Goal: Transaction & Acquisition: Purchase product/service

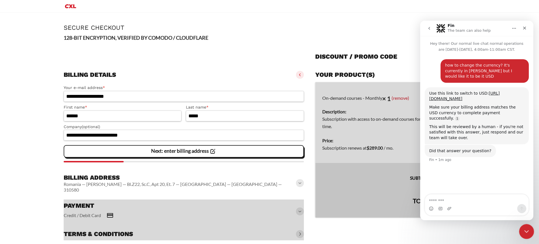
click at [526, 232] on icon "Close Intercom Messenger" at bounding box center [525, 230] width 7 height 7
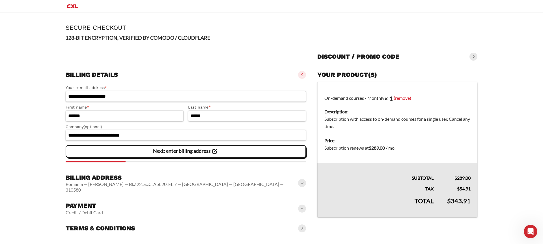
click at [0, 0] on slot "Next: enter billing address" at bounding box center [0, 0] width 0 height 0
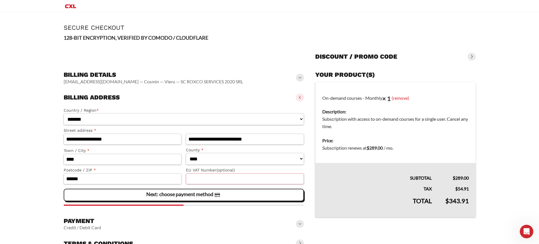
click at [211, 178] on input "EU VAT Number (optional)" at bounding box center [245, 178] width 118 height 11
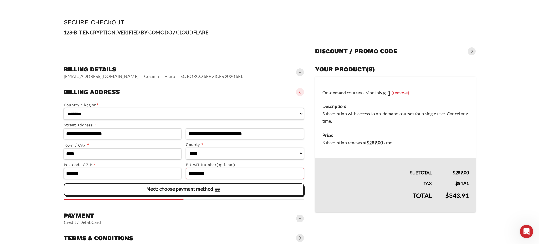
scroll to position [27, 0]
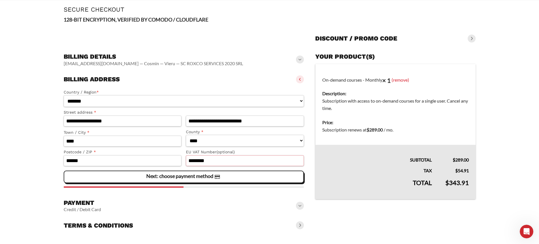
type input "********"
click at [0, 0] on slot "Next: choose payment method" at bounding box center [0, 0] width 0 height 0
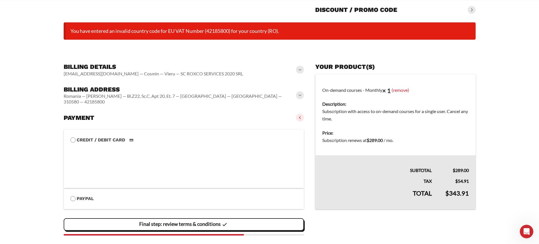
scroll to position [50, 0]
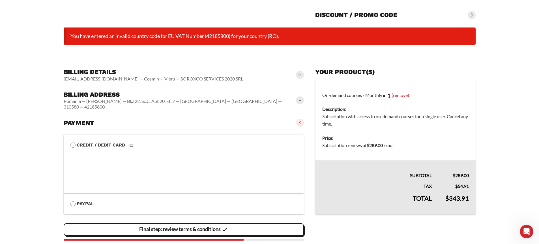
click at [299, 96] on span at bounding box center [300, 100] width 8 height 8
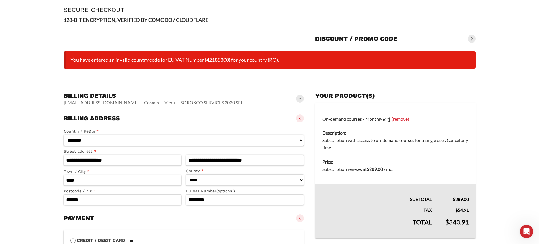
scroll to position [0, 0]
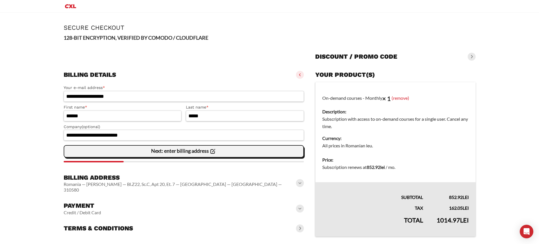
click at [0, 0] on slot "Next: enter billing address" at bounding box center [0, 0] width 0 height 0
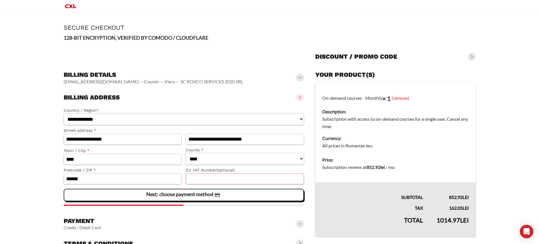
click at [203, 182] on input "EU VAT Number (optional)" at bounding box center [245, 178] width 118 height 11
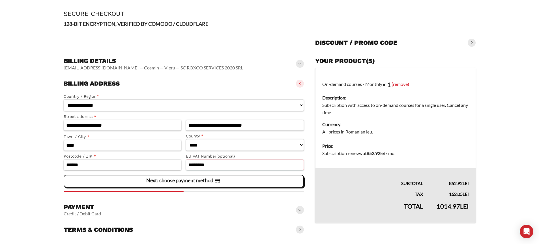
scroll to position [19, 0]
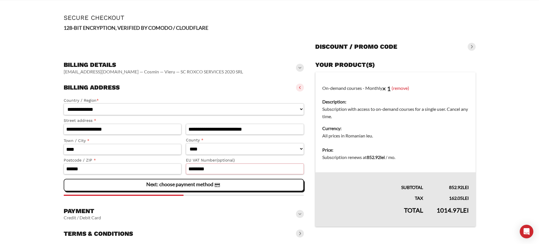
type input "********"
click at [0, 0] on slot "Next: choose payment method" at bounding box center [0, 0] width 0 height 0
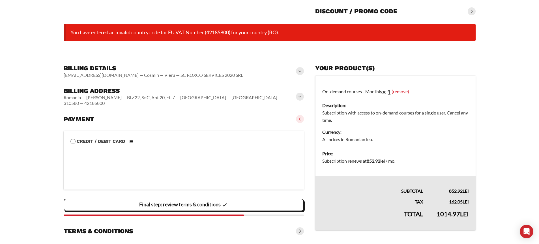
scroll to position [55, 0]
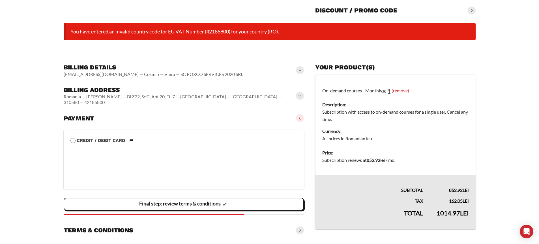
drag, startPoint x: 69, startPoint y: 31, endPoint x: 310, endPoint y: 30, distance: 240.6
click at [310, 30] on li "You have entered an invalid country code for EU VAT Number (42185800) for your …" at bounding box center [270, 31] width 412 height 17
copy li "You have entered an invalid country code for EU VAT Number (42185800) for your …"
click at [300, 94] on span at bounding box center [300, 96] width 8 height 8
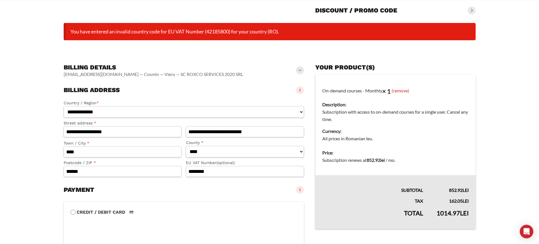
click at [300, 94] on span at bounding box center [300, 90] width 8 height 8
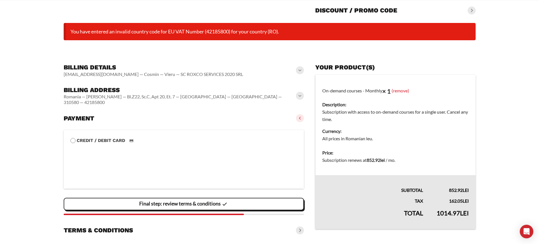
click at [300, 94] on span at bounding box center [300, 96] width 8 height 8
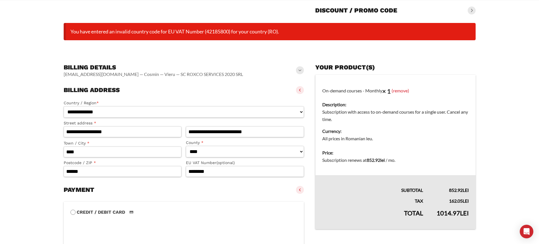
click at [301, 92] on span at bounding box center [300, 90] width 8 height 8
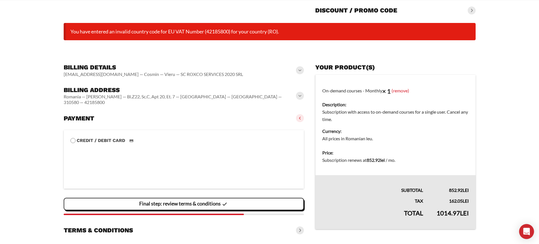
click at [525, 231] on icon "Open Intercom Messenger" at bounding box center [526, 231] width 7 height 7
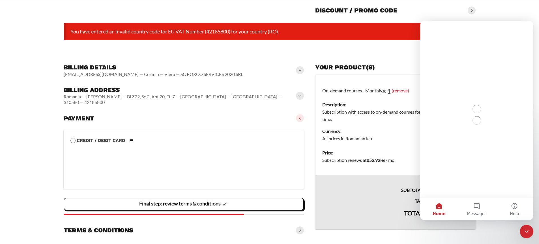
scroll to position [0, 0]
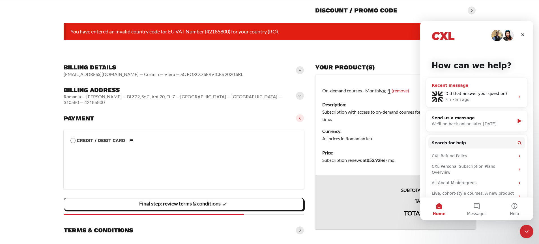
click at [475, 96] on span "Did that answer your question?" at bounding box center [476, 93] width 62 height 5
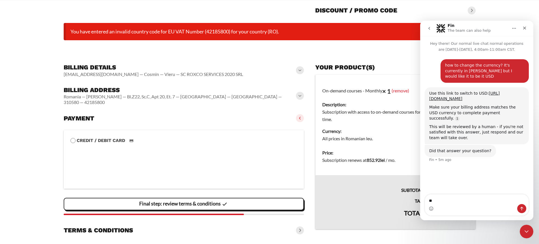
type textarea "***"
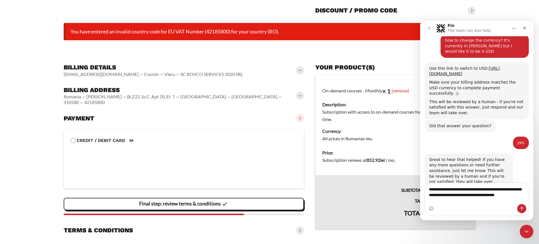
scroll to position [36, 0]
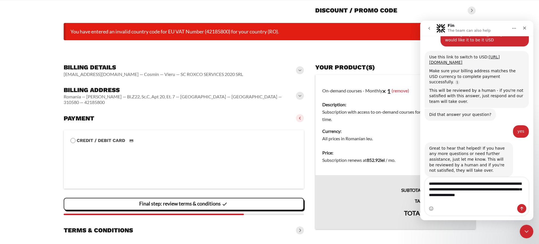
type textarea "**********"
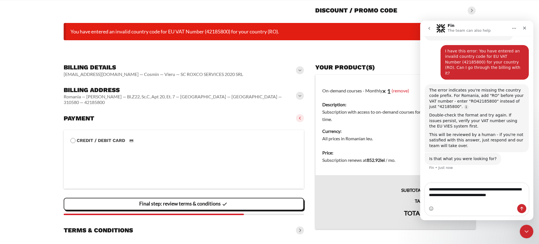
scroll to position [172, 0]
type textarea "**********"
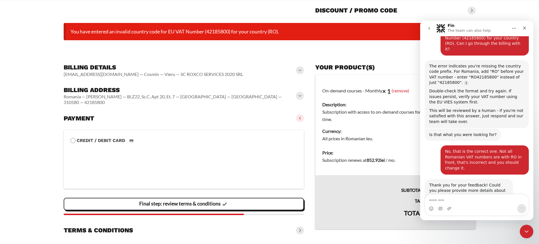
scroll to position [222, 0]
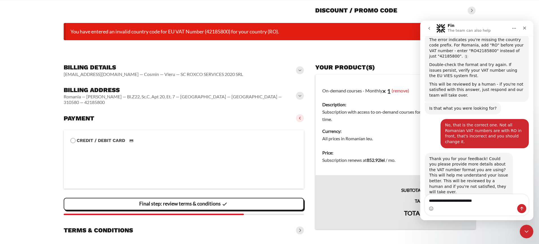
type textarea "**********"
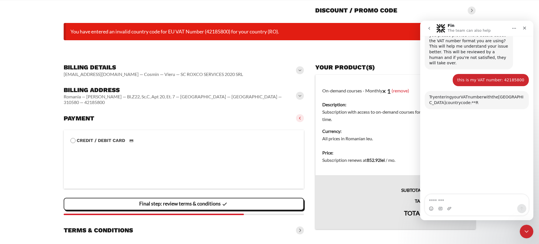
scroll to position [374, 0]
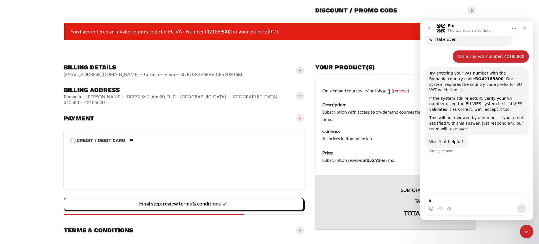
type textarea "**"
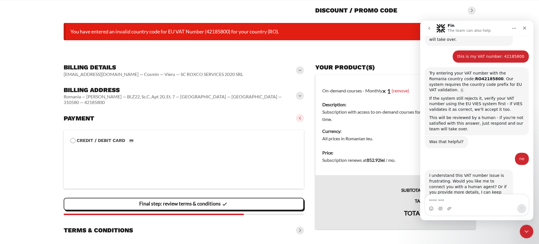
scroll to position [374, 0]
type textarea "***"
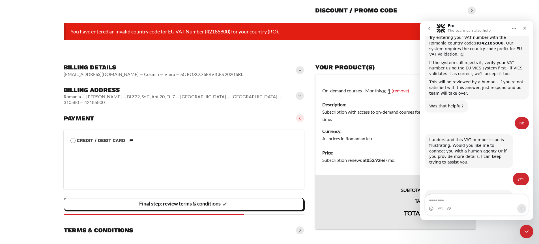
scroll to position [425, 0]
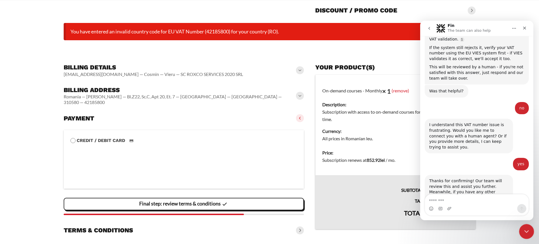
drag, startPoint x: 528, startPoint y: 229, endPoint x: 1036, endPoint y: 438, distance: 549.2
click at [528, 229] on icon "Close Intercom Messenger" at bounding box center [525, 230] width 7 height 7
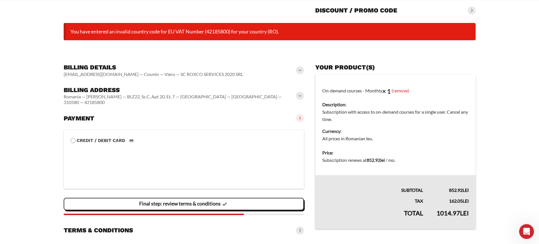
click at [524, 231] on icon "Open Intercom Messenger" at bounding box center [526, 230] width 4 height 5
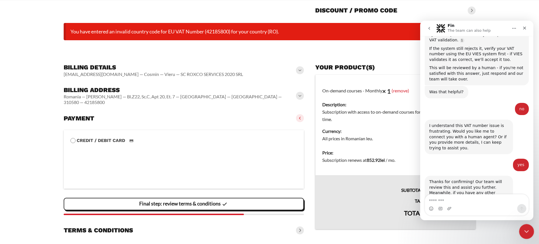
click at [523, 231] on icon "Close Intercom Messenger" at bounding box center [525, 230] width 7 height 7
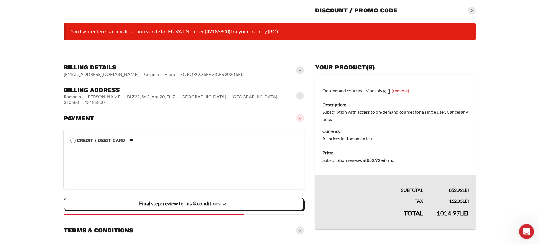
click at [526, 228] on icon "Open Intercom Messenger" at bounding box center [525, 230] width 9 height 9
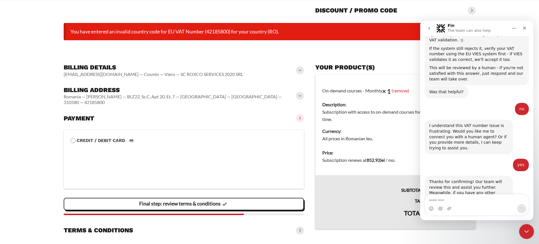
click at [526, 230] on icon "Close Intercom Messenger" at bounding box center [525, 230] width 7 height 7
